Goal: Task Accomplishment & Management: Manage account settings

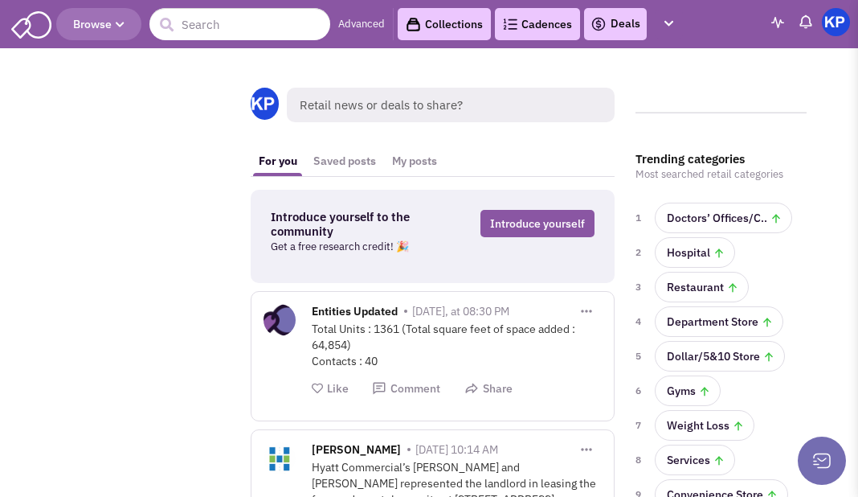
click at [625, 27] on link "Deals" at bounding box center [616, 23] width 50 height 19
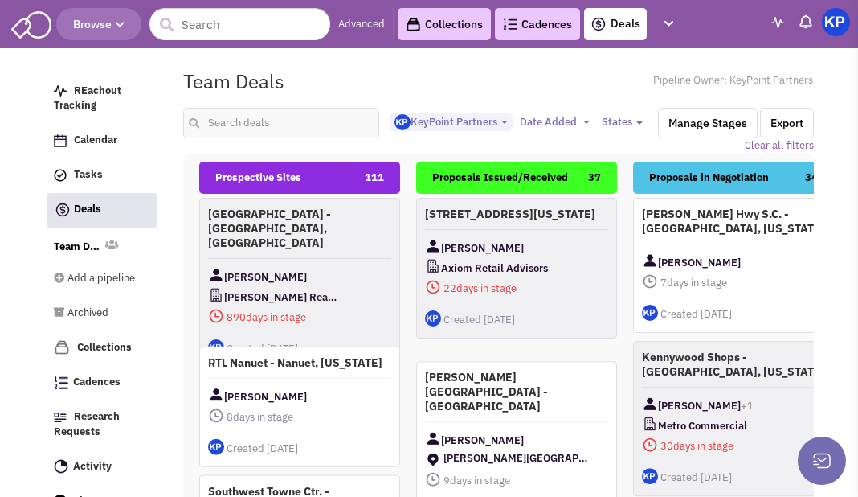
select select "1900"
select select
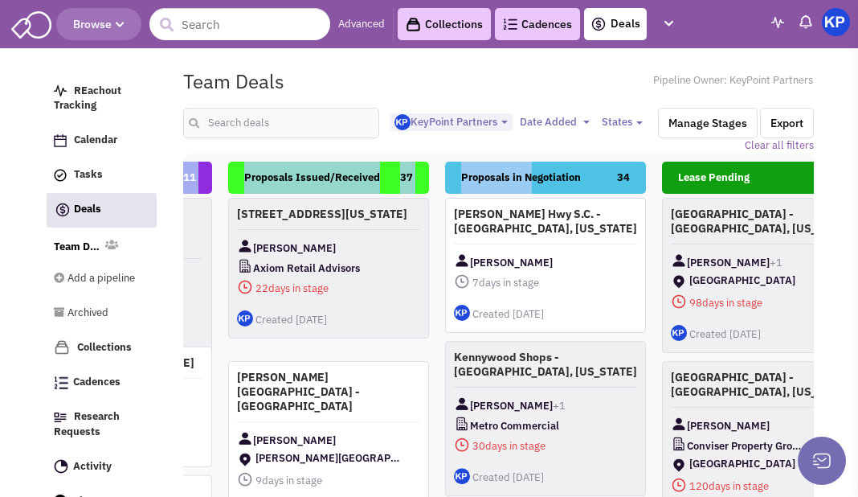
scroll to position [0, 182]
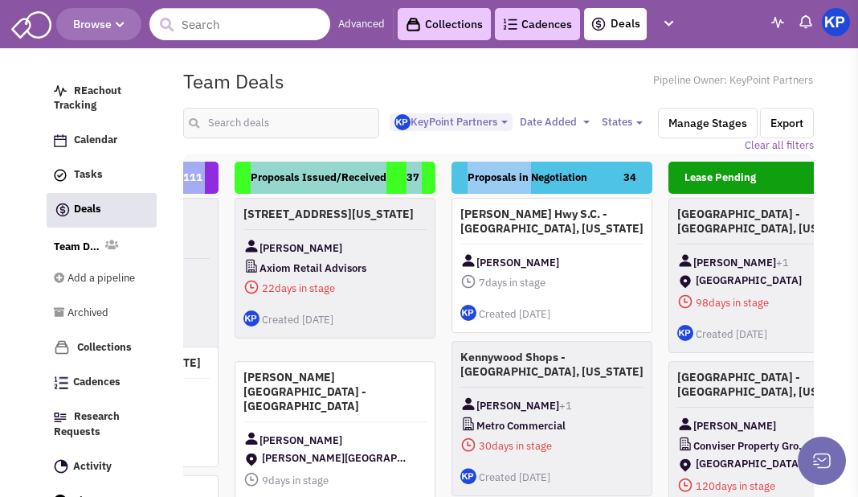
drag, startPoint x: 625, startPoint y: 166, endPoint x: 534, endPoint y: 182, distance: 92.4
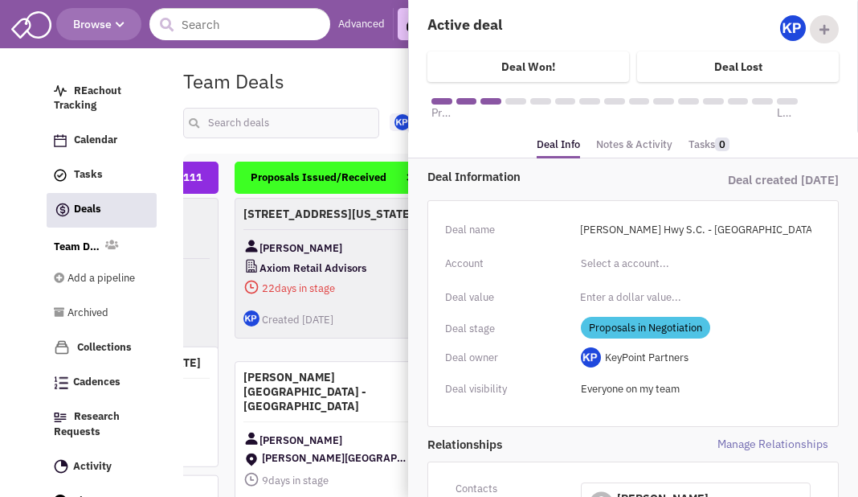
click at [645, 144] on link "Notes & Activity" at bounding box center [634, 144] width 76 height 23
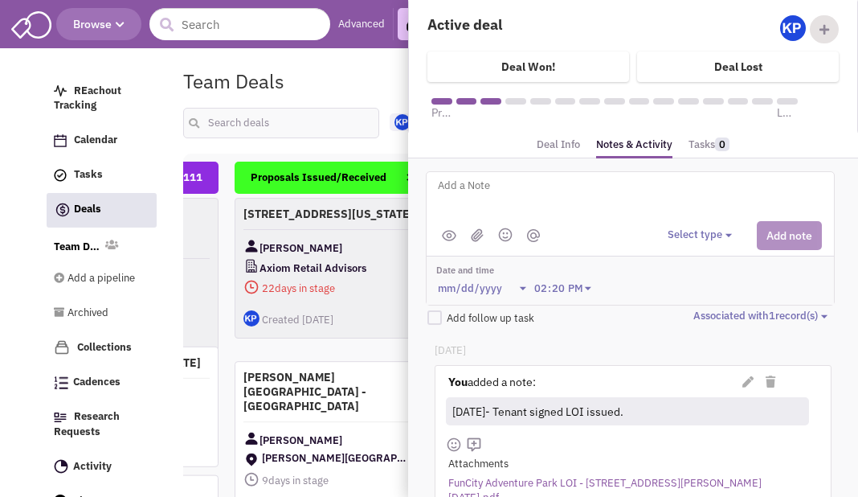
click at [600, 193] on textarea at bounding box center [635, 198] width 398 height 44
type textarea "[DATE]- Fully executed proposal received."
click at [676, 228] on button "Select type" at bounding box center [702, 234] width 69 height 15
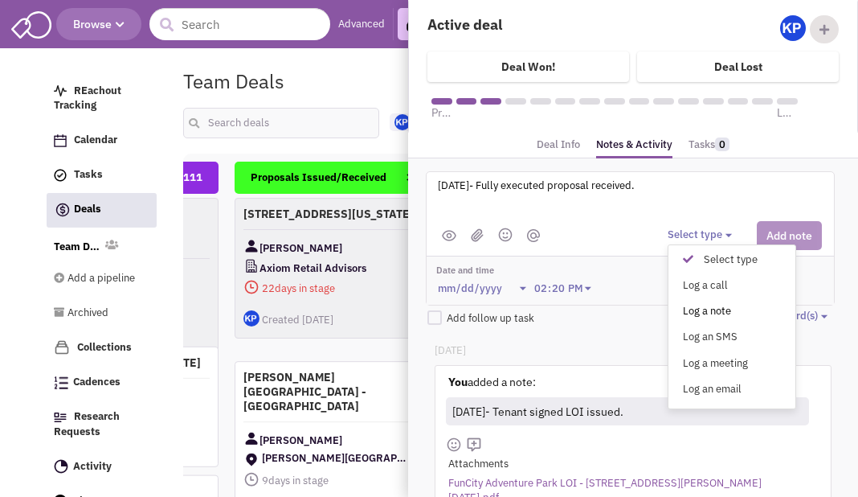
click at [688, 306] on div "Log a note" at bounding box center [692, 311] width 39 height 15
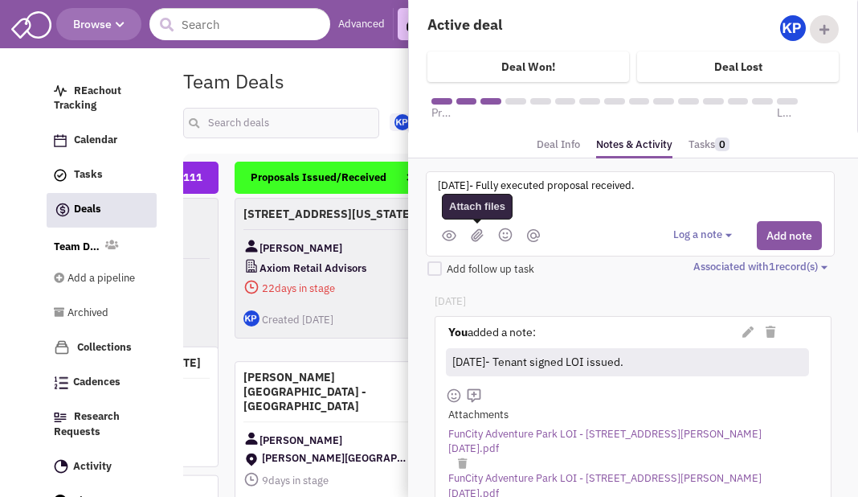
click at [475, 233] on img at bounding box center [477, 235] width 13 height 14
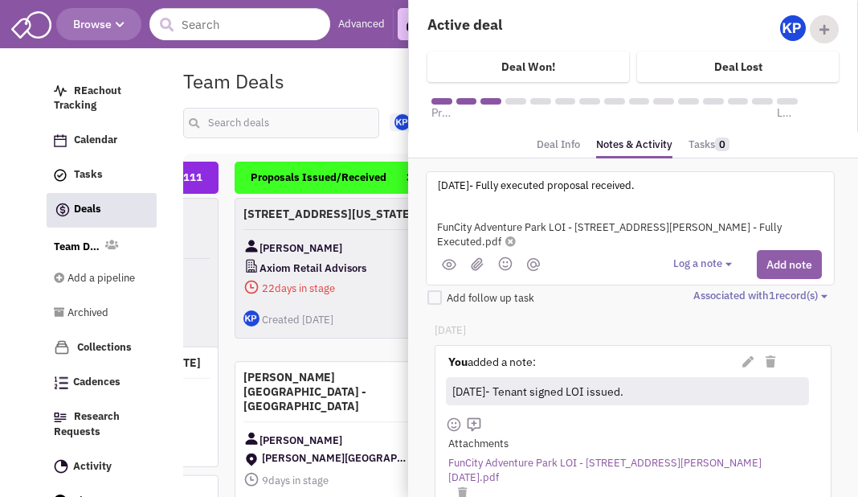
click at [779, 250] on button "Add note" at bounding box center [789, 264] width 65 height 29
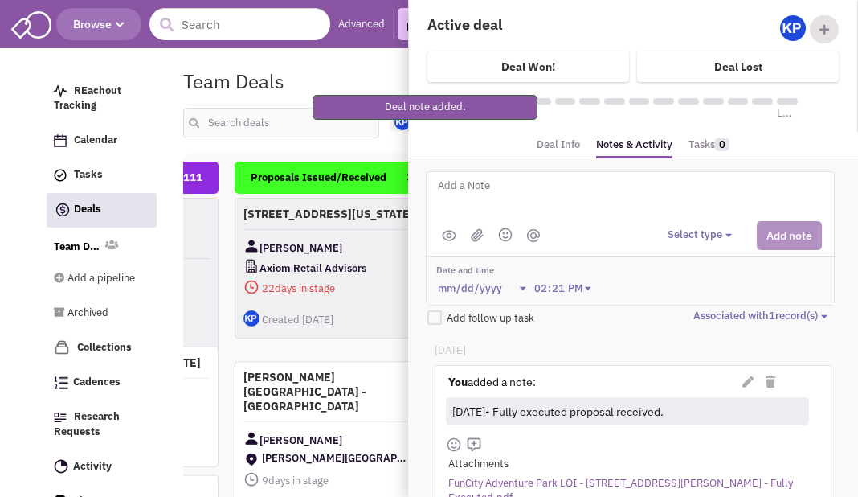
click at [382, 76] on div "Team Deals Pipeline Owner: KeyPoint Partners" at bounding box center [499, 81] width 652 height 37
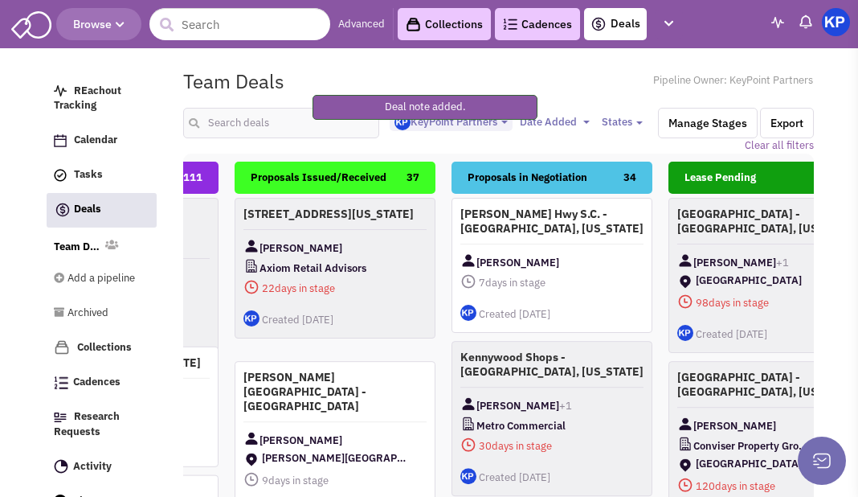
click at [836, 29] on img at bounding box center [836, 22] width 28 height 28
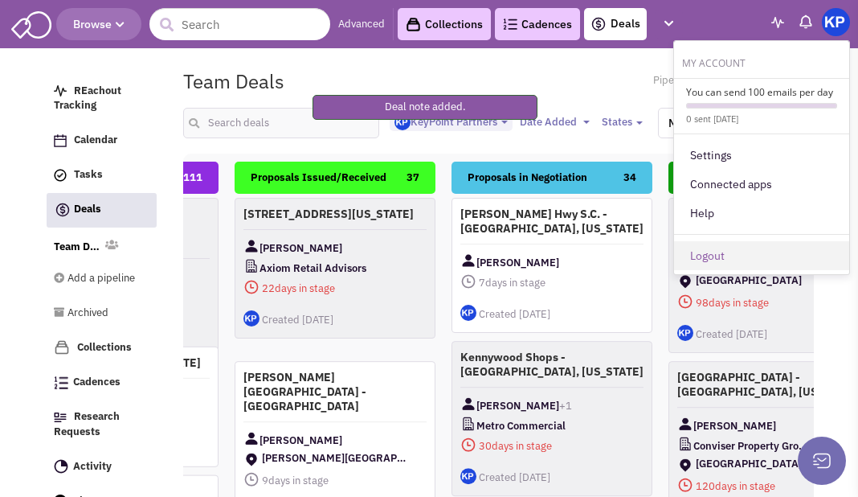
click at [740, 256] on link "Logout" at bounding box center [761, 255] width 175 height 29
